Goal: Task Accomplishment & Management: Manage account settings

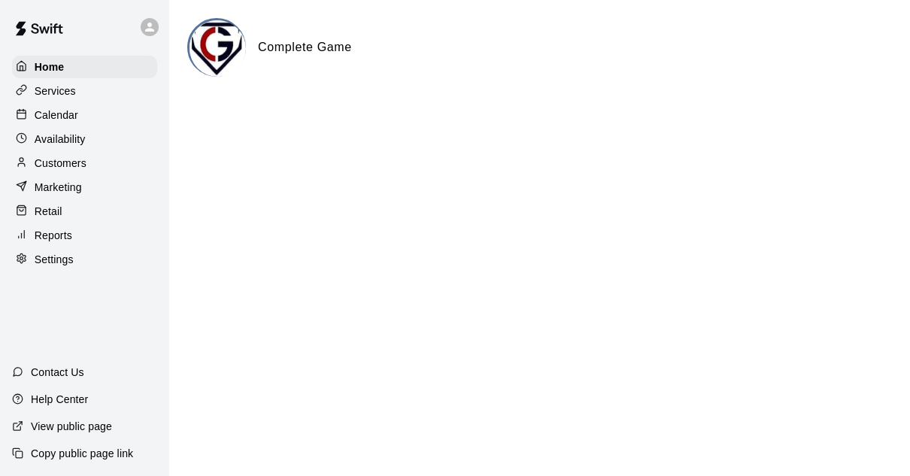
click at [63, 116] on p "Calendar" at bounding box center [57, 114] width 44 height 15
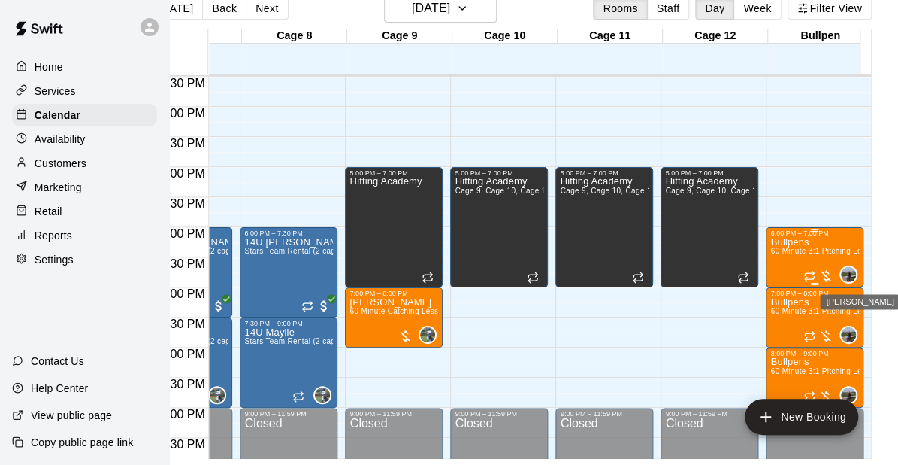
click at [846, 267] on img "Jay Shepard" at bounding box center [848, 274] width 15 height 15
